Goal: Task Accomplishment & Management: Complete application form

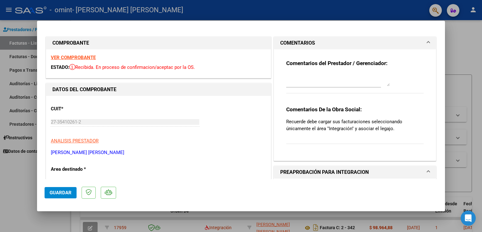
click at [31, 204] on div at bounding box center [241, 116] width 482 height 232
type input "$ 0,00"
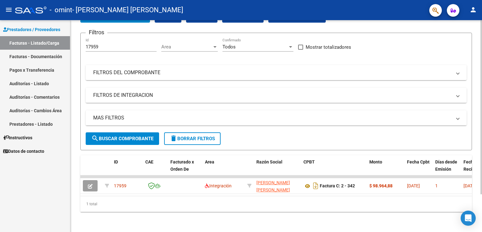
scroll to position [46, 0]
click at [482, 184] on div at bounding box center [482, 145] width 2 height 174
